Goal: Navigation & Orientation: Find specific page/section

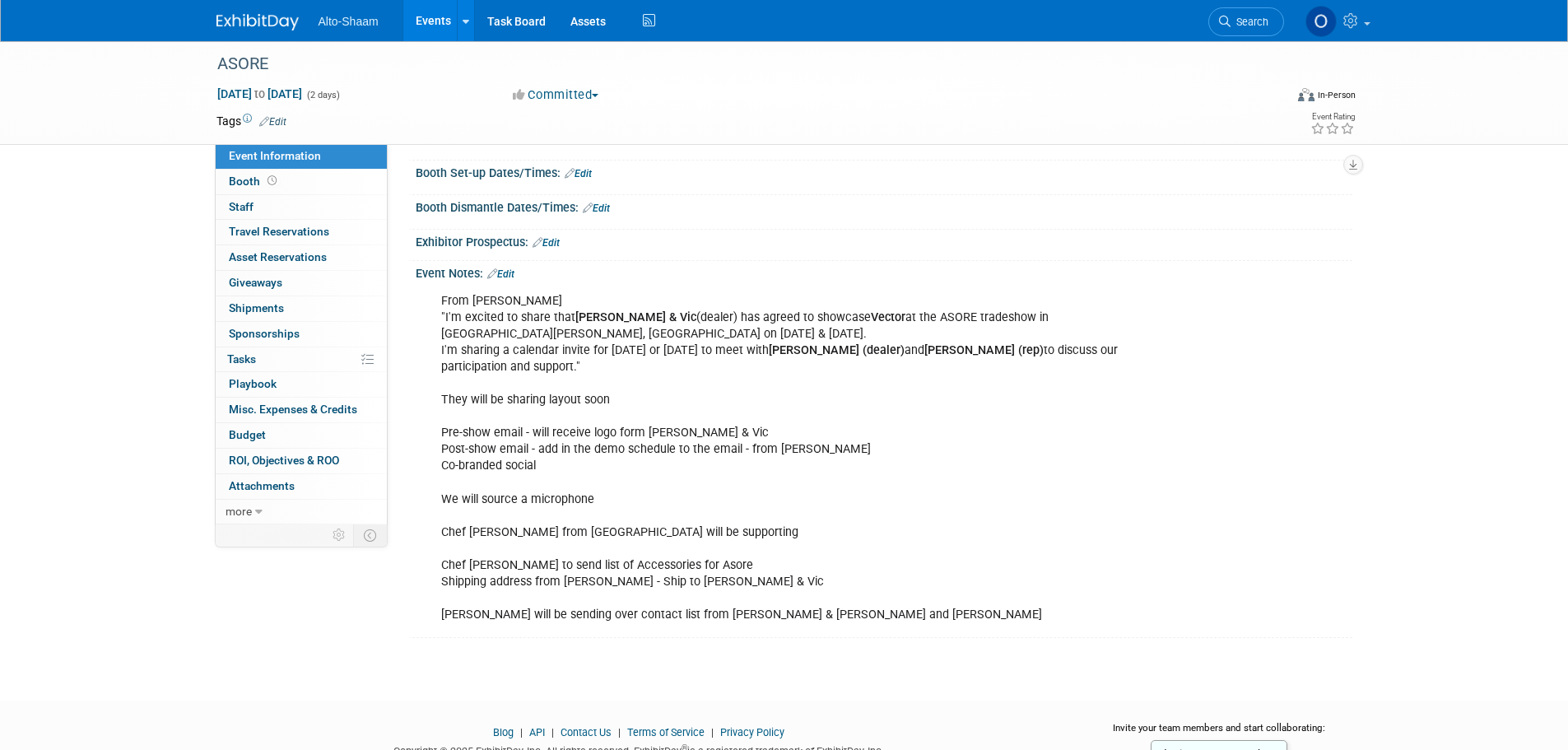
click at [419, 29] on link "Events" at bounding box center [433, 20] width 60 height 41
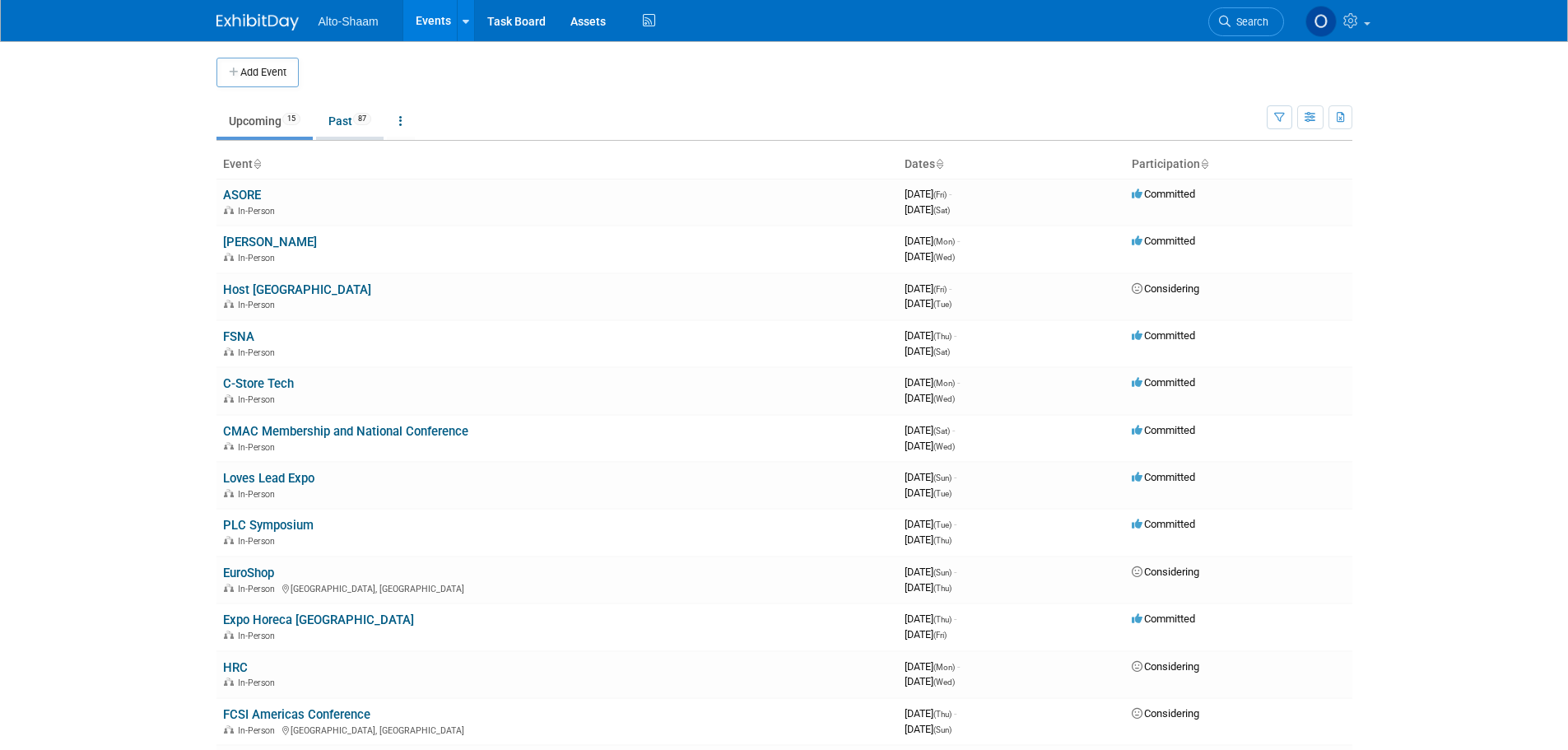
click at [344, 127] on link "Past 87" at bounding box center [350, 121] width 67 height 31
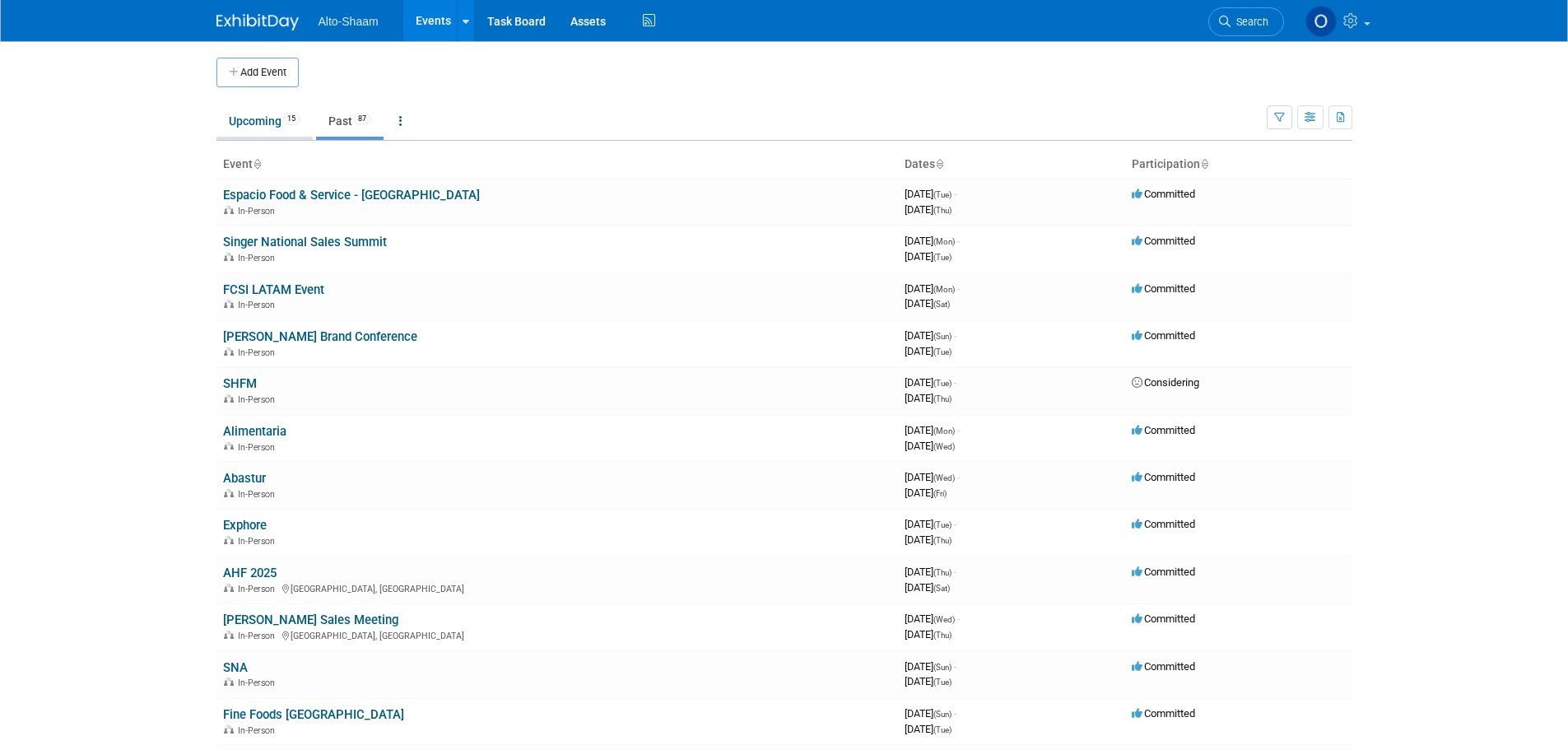
click at [248, 127] on link "Upcoming 15" at bounding box center [264, 121] width 96 height 31
